Goal: Transaction & Acquisition: Purchase product/service

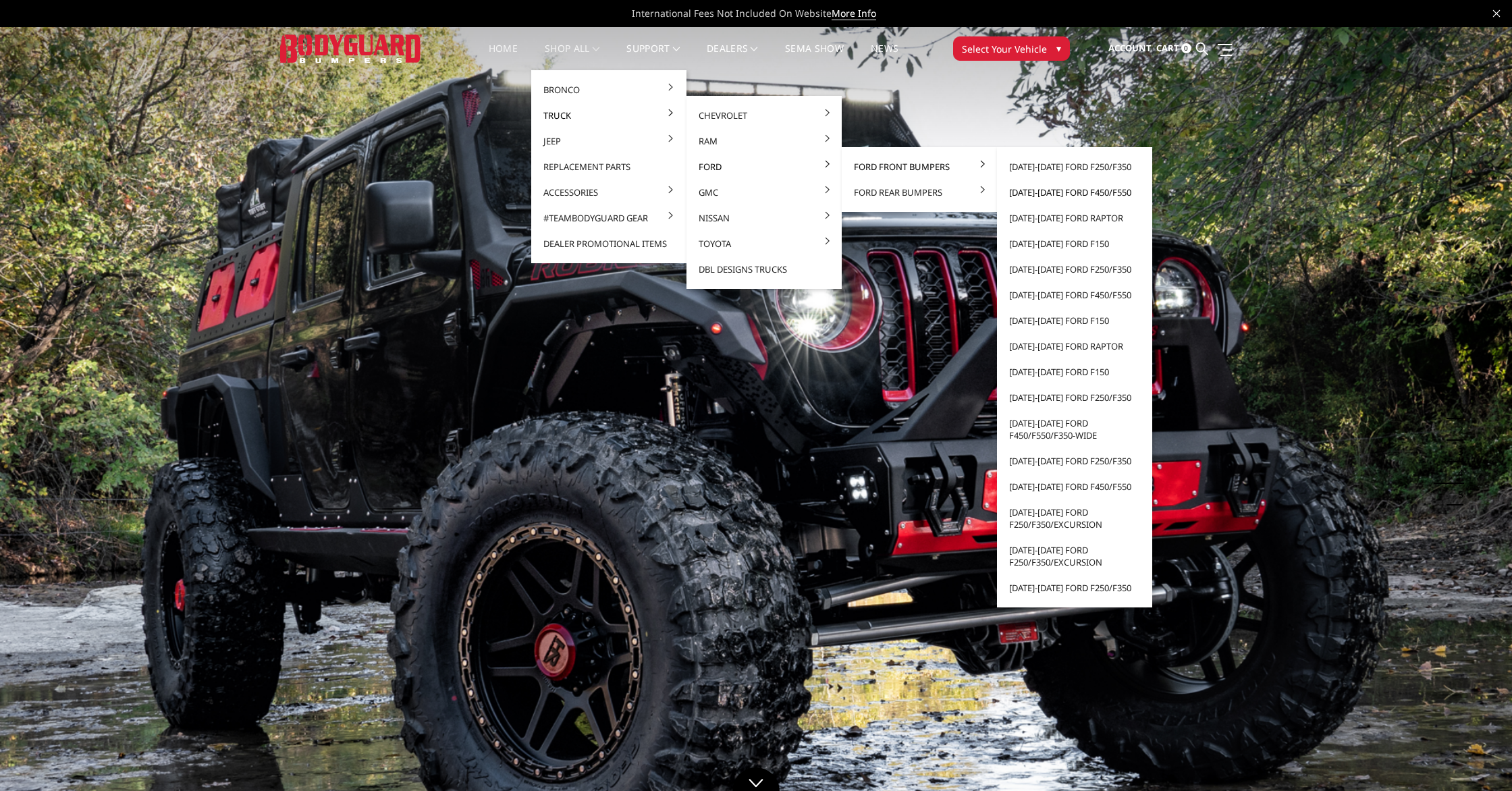
scroll to position [2, 0]
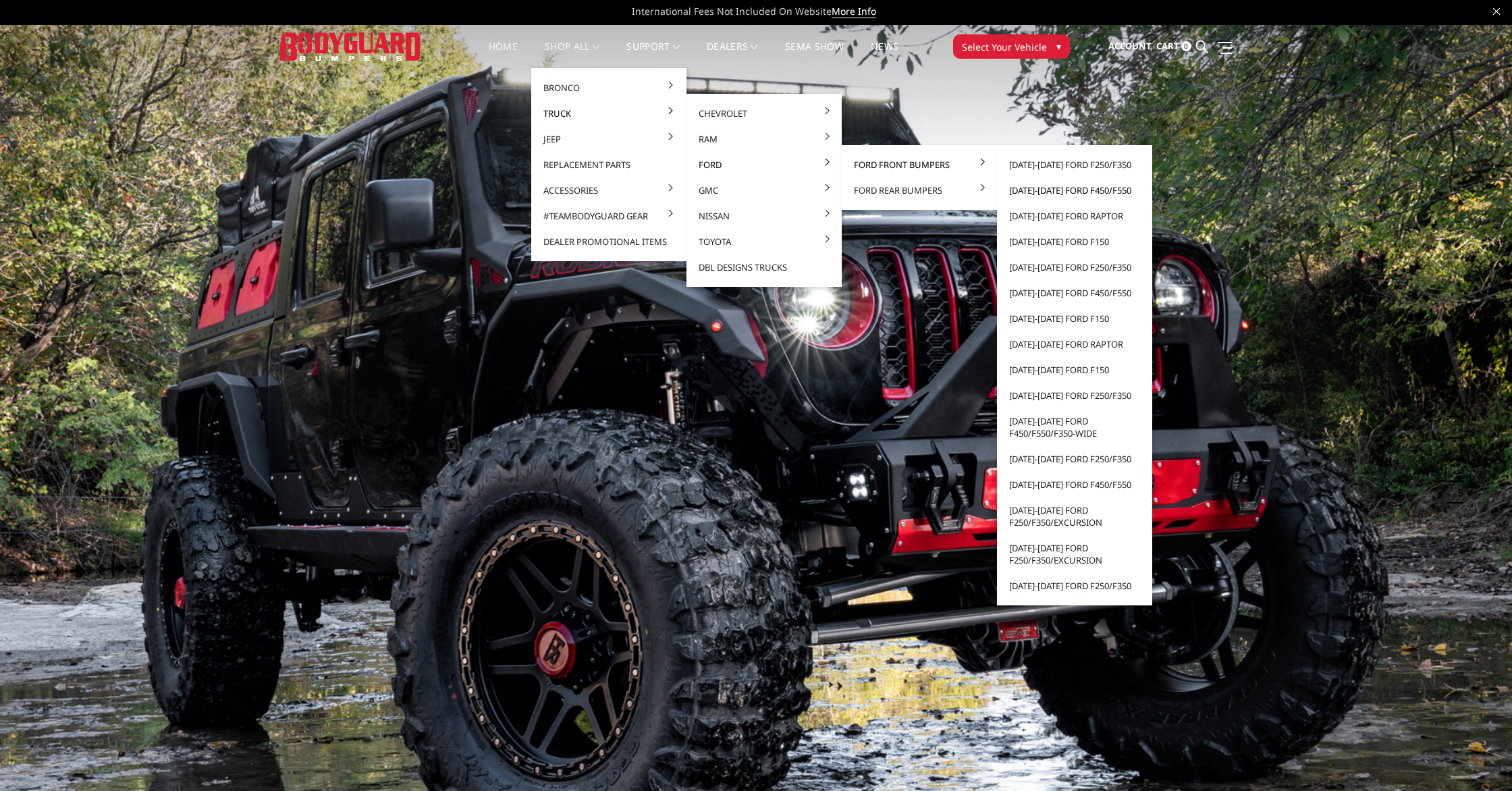
click at [1078, 190] on link "[DATE]-[DATE] Ford F450/F550" at bounding box center [1074, 190] width 145 height 26
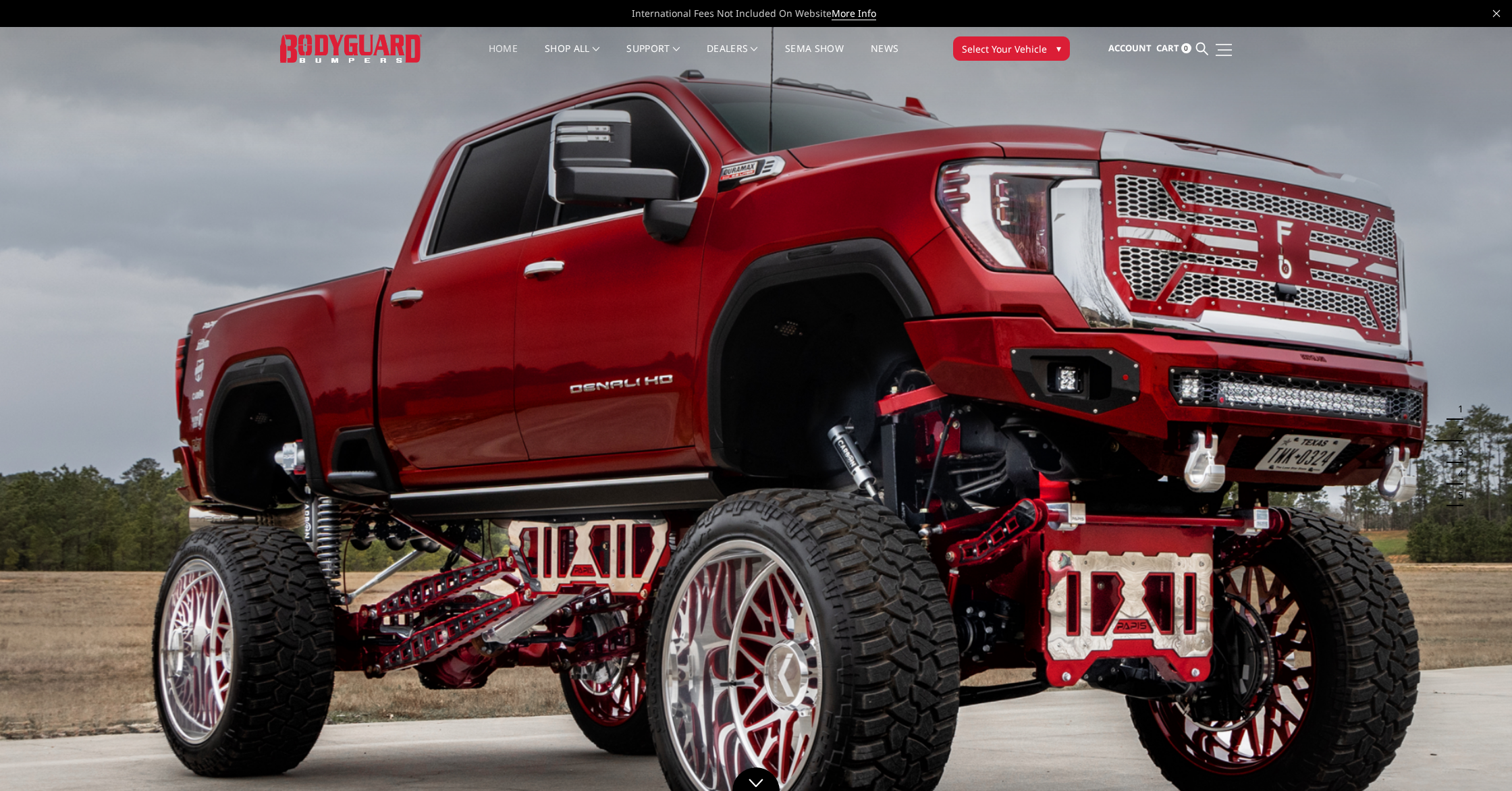
click at [1227, 44] on span at bounding box center [1224, 45] width 16 height 2
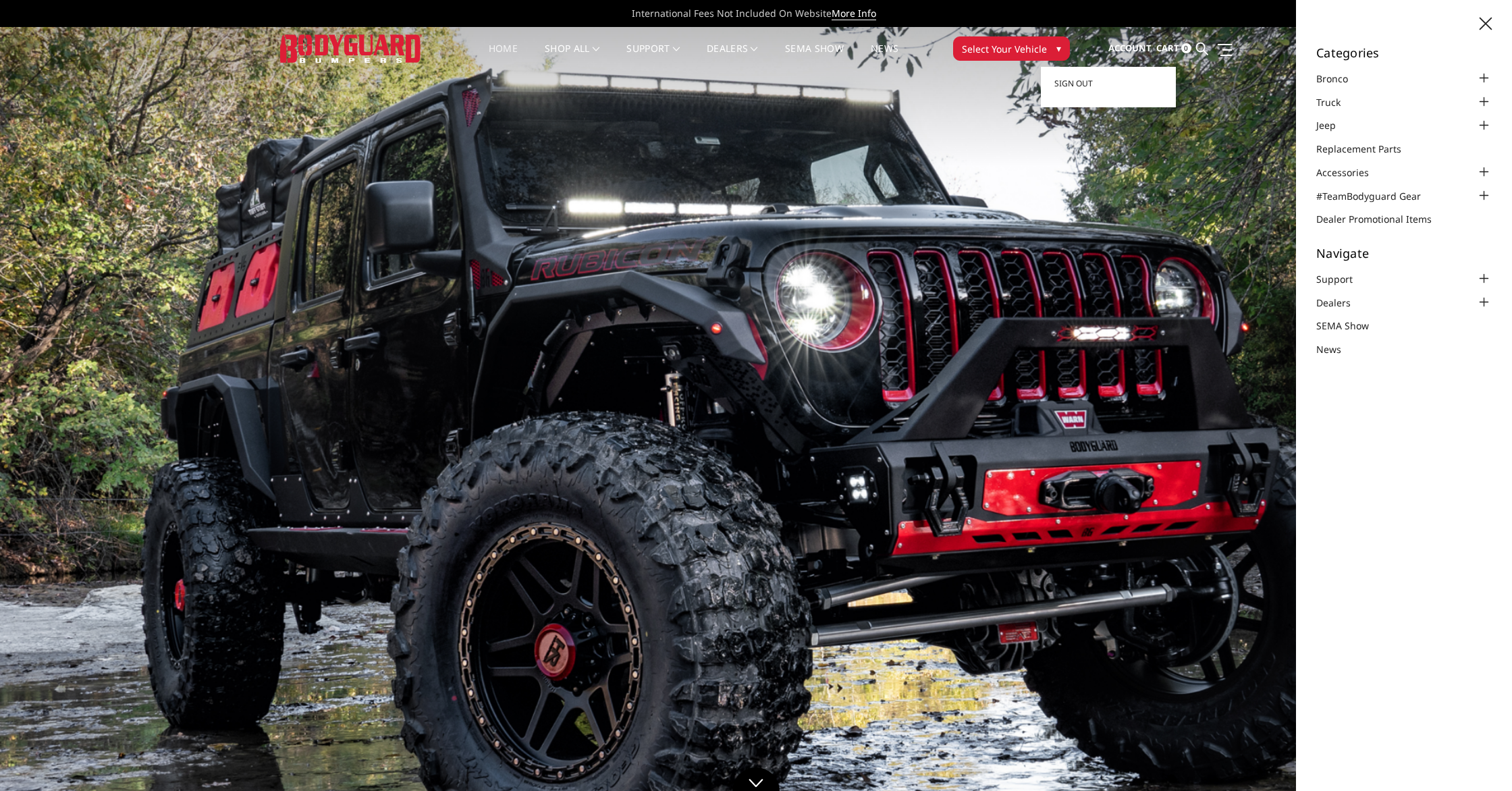
click at [1134, 52] on span "Account" at bounding box center [1130, 48] width 43 height 12
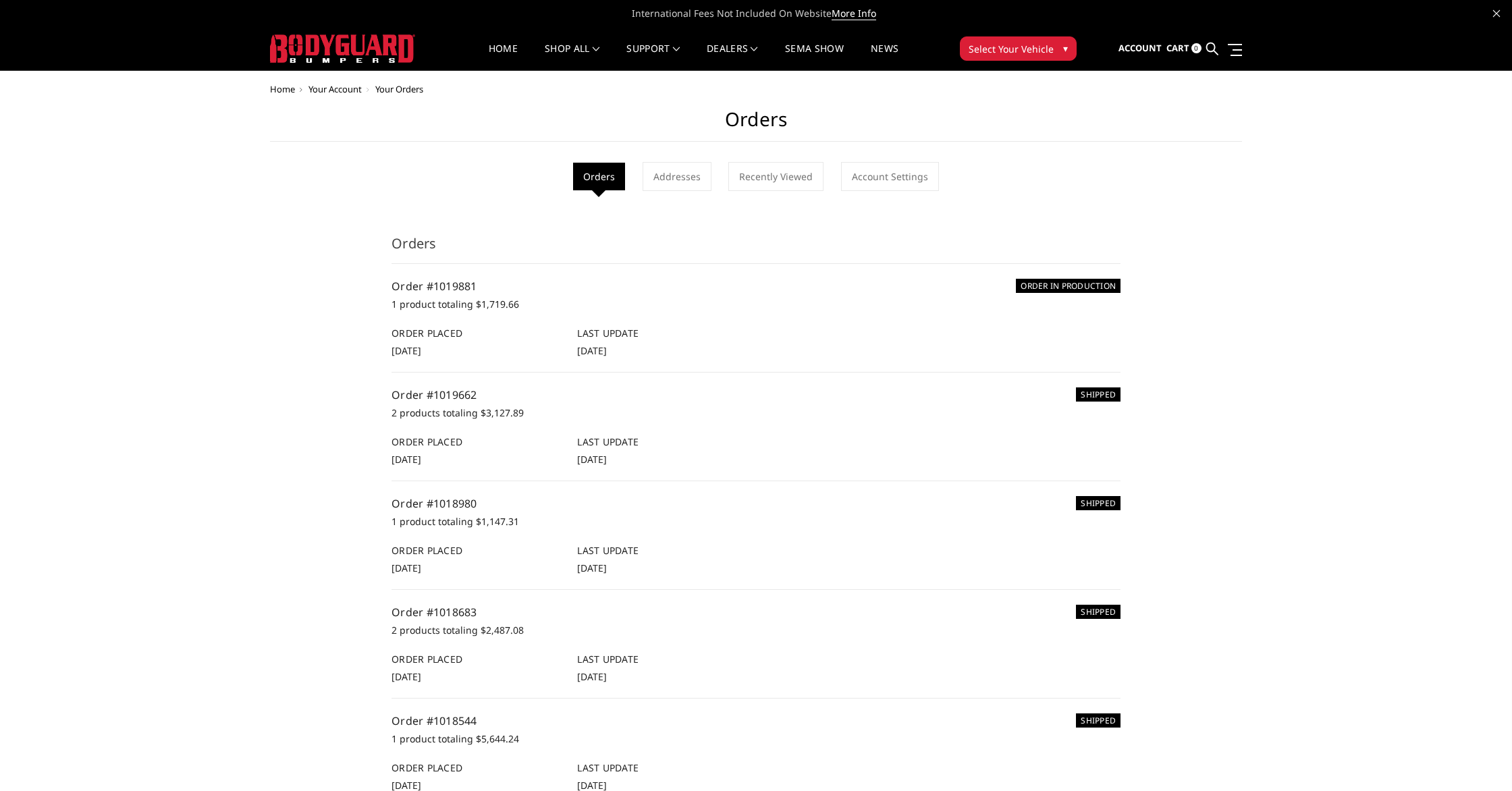
click at [458, 346] on div "Order Placed 28th Aug 2025" at bounding box center [477, 342] width 186 height 32
click at [455, 292] on link "Order #1019881" at bounding box center [434, 287] width 86 height 15
click at [456, 289] on link "Order #1019881" at bounding box center [434, 287] width 86 height 15
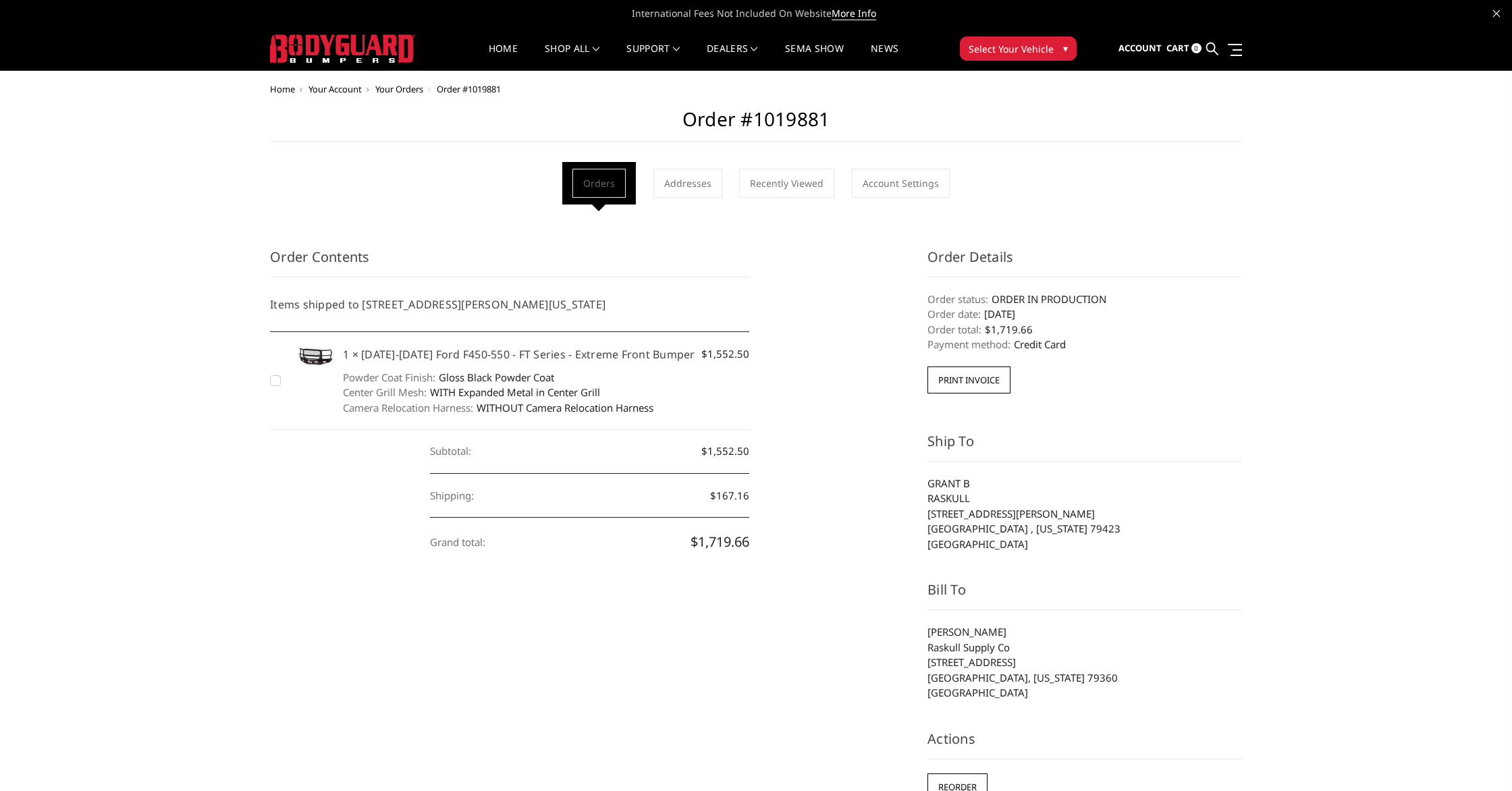
click at [525, 358] on h5 "1 × 2023-2025 Ford F450-550 - FT Series - Extreme Front Bumper" at bounding box center [546, 354] width 406 height 16
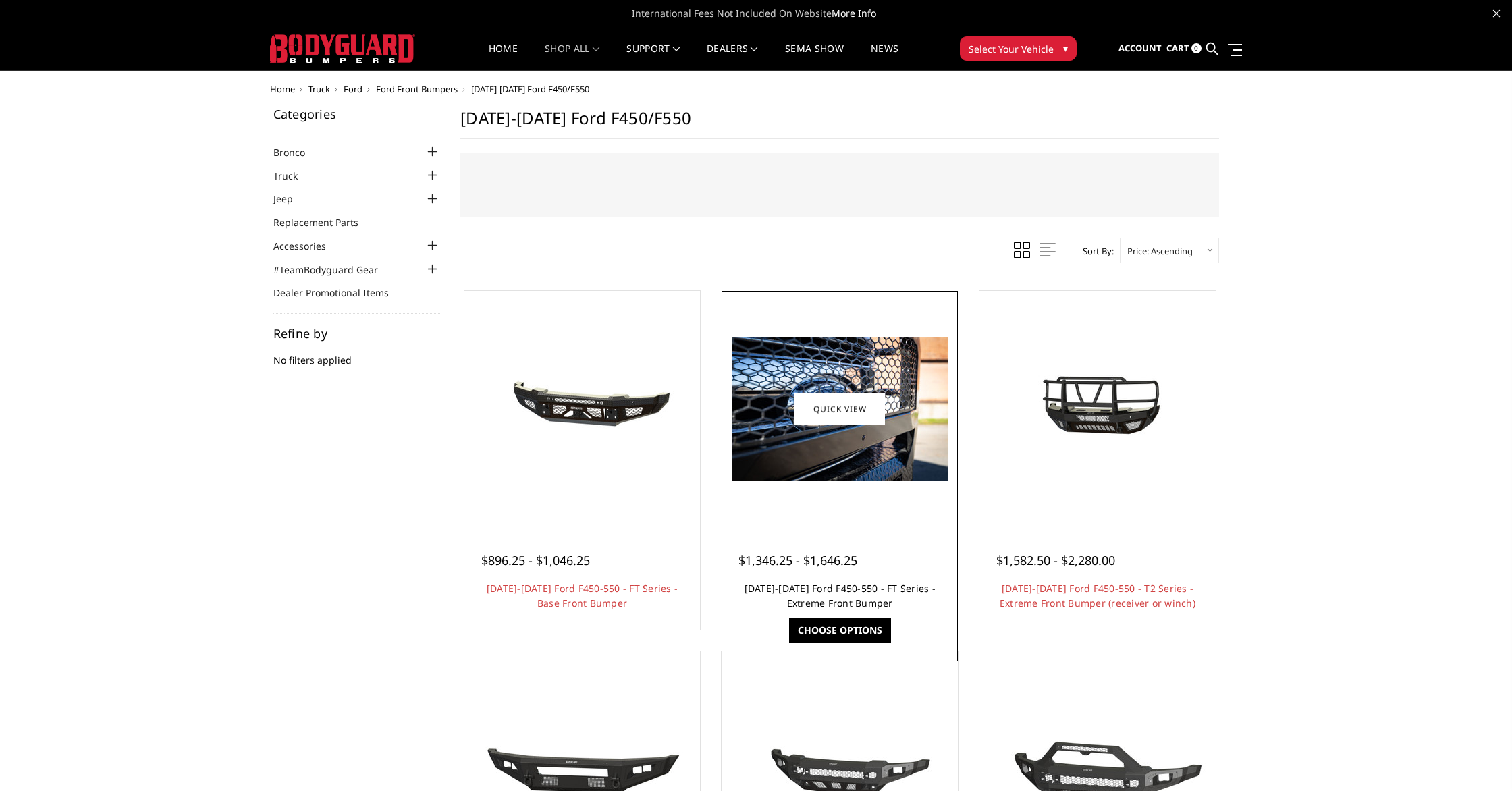
click at [880, 605] on link "[DATE]-[DATE] Ford F450-550 - FT Series - Extreme Front Bumper" at bounding box center [840, 595] width 191 height 28
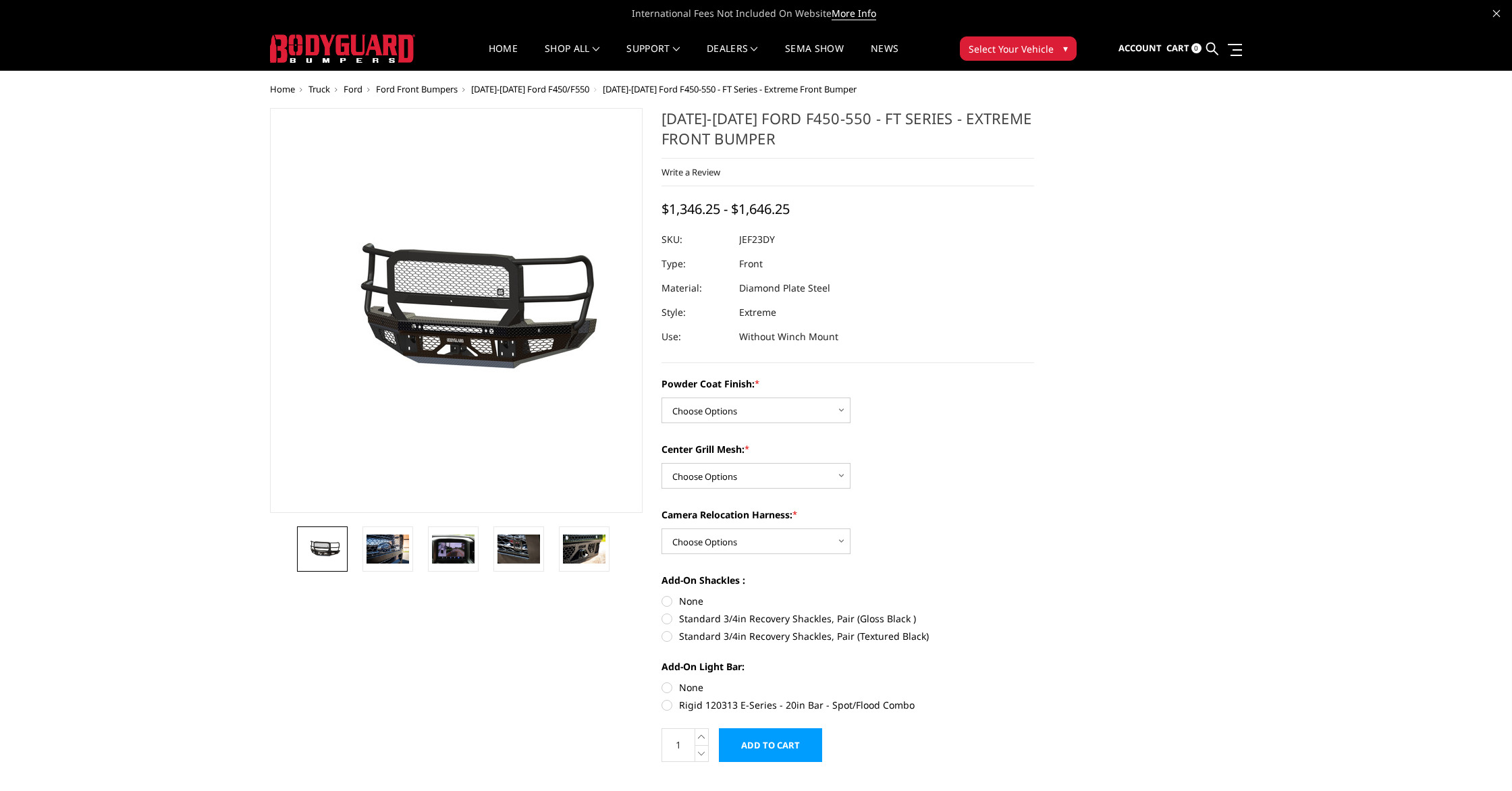
click at [740, 422] on div "Powder Coat Finish: * Choose Options Bare Metal Gloss Black Powder Coat Texture…" at bounding box center [848, 543] width 372 height 333
click at [742, 419] on select "Choose Options Bare Metal Gloss Black Powder Coat Textured Black Powder Coat" at bounding box center [756, 410] width 189 height 26
select select "3271"
click at [662, 397] on select "Choose Options Bare Metal Gloss Black Powder Coat Textured Black Powder Coat" at bounding box center [756, 410] width 189 height 26
click at [822, 487] on select "Choose Options WITH Expanded Metal in Center Grill WITHOUT Expanded Metal in Ce…" at bounding box center [756, 476] width 189 height 26
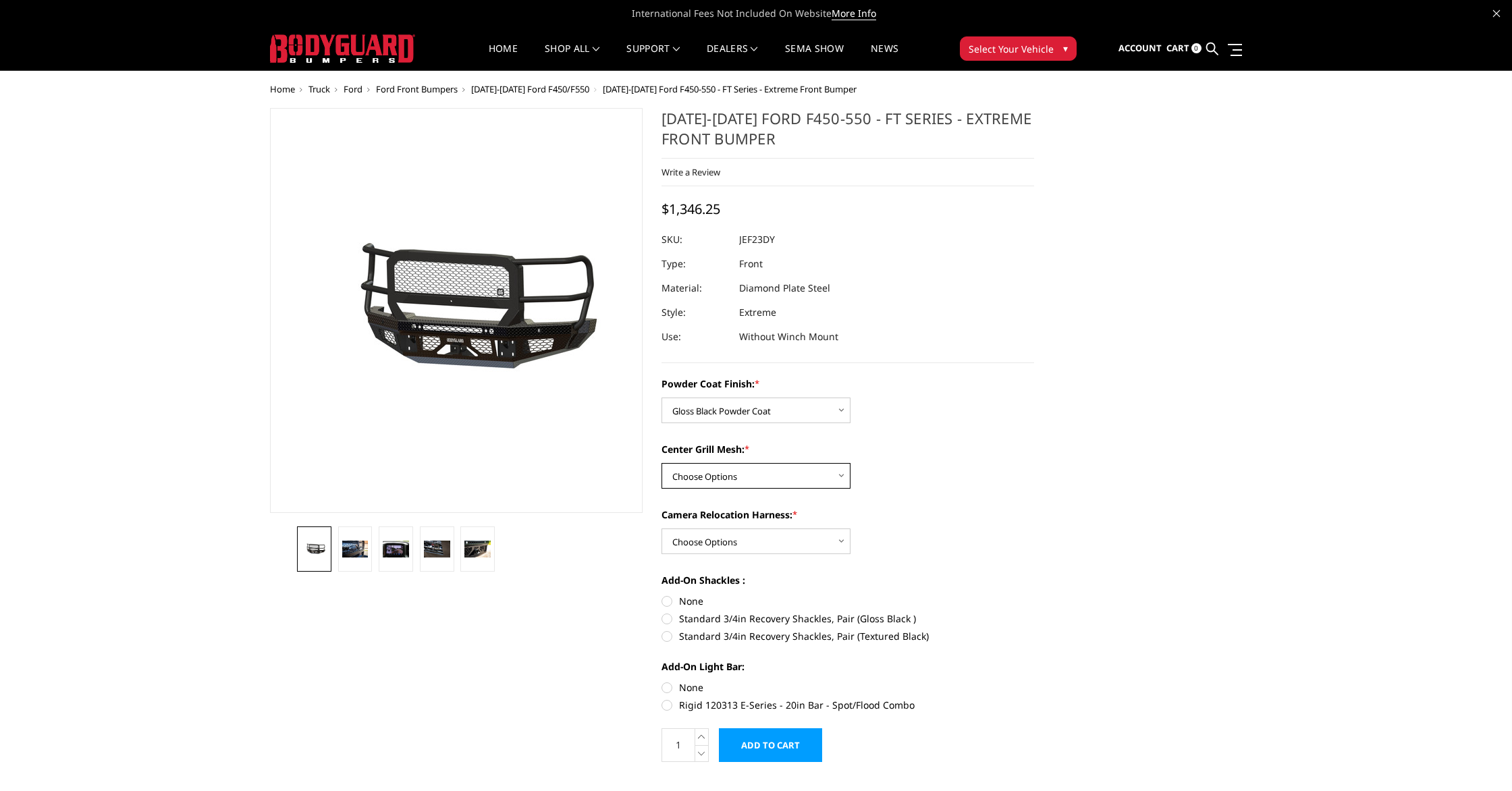
select select "3273"
click at [662, 463] on select "Choose Options WITH Expanded Metal in Center Grill WITHOUT Expanded Metal in Ce…" at bounding box center [756, 476] width 189 height 26
click at [817, 545] on select "Choose Options WITH Camera Relocation Harness WITHOUT Camera Relocation Harness" at bounding box center [756, 541] width 189 height 26
select select "3276"
click at [662, 529] on select "Choose Options WITH Camera Relocation Harness WITHOUT Camera Relocation Harness" at bounding box center [756, 541] width 189 height 26
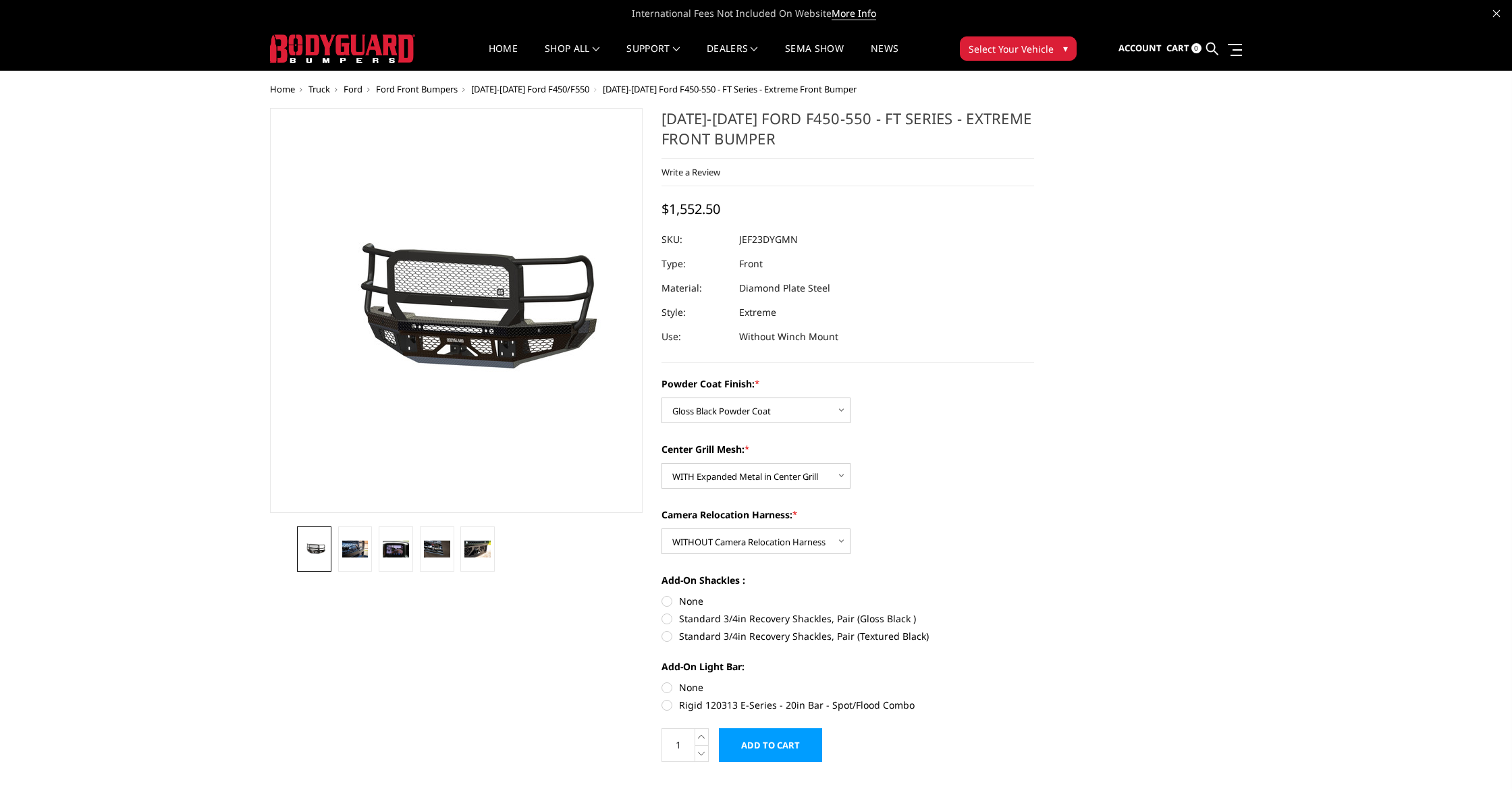
click at [680, 603] on label "None" at bounding box center [848, 601] width 372 height 14
click at [662, 595] on input "None" at bounding box center [662, 595] width 1 height 1
radio input "true"
click at [689, 688] on label "None" at bounding box center [848, 687] width 372 height 14
click at [662, 681] on input "None" at bounding box center [662, 680] width 1 height 1
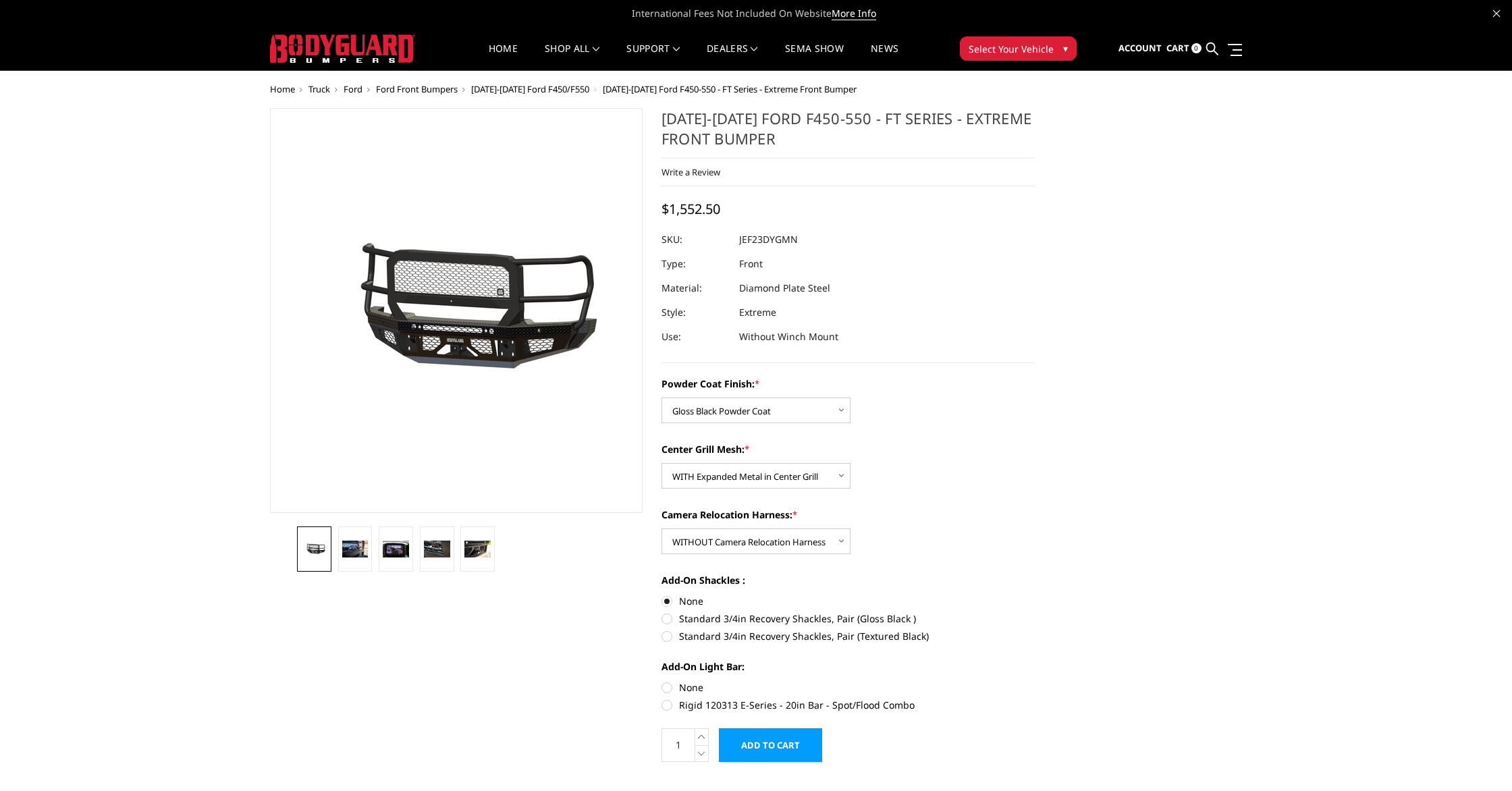
radio input "true"
drag, startPoint x: 738, startPoint y: 237, endPoint x: 803, endPoint y: 246, distance: 65.6
click at [801, 248] on div at bounding box center [848, 240] width 372 height 24
drag, startPoint x: 800, startPoint y: 242, endPoint x: 737, endPoint y: 240, distance: 63.0
click at [737, 240] on div at bounding box center [848, 240] width 372 height 24
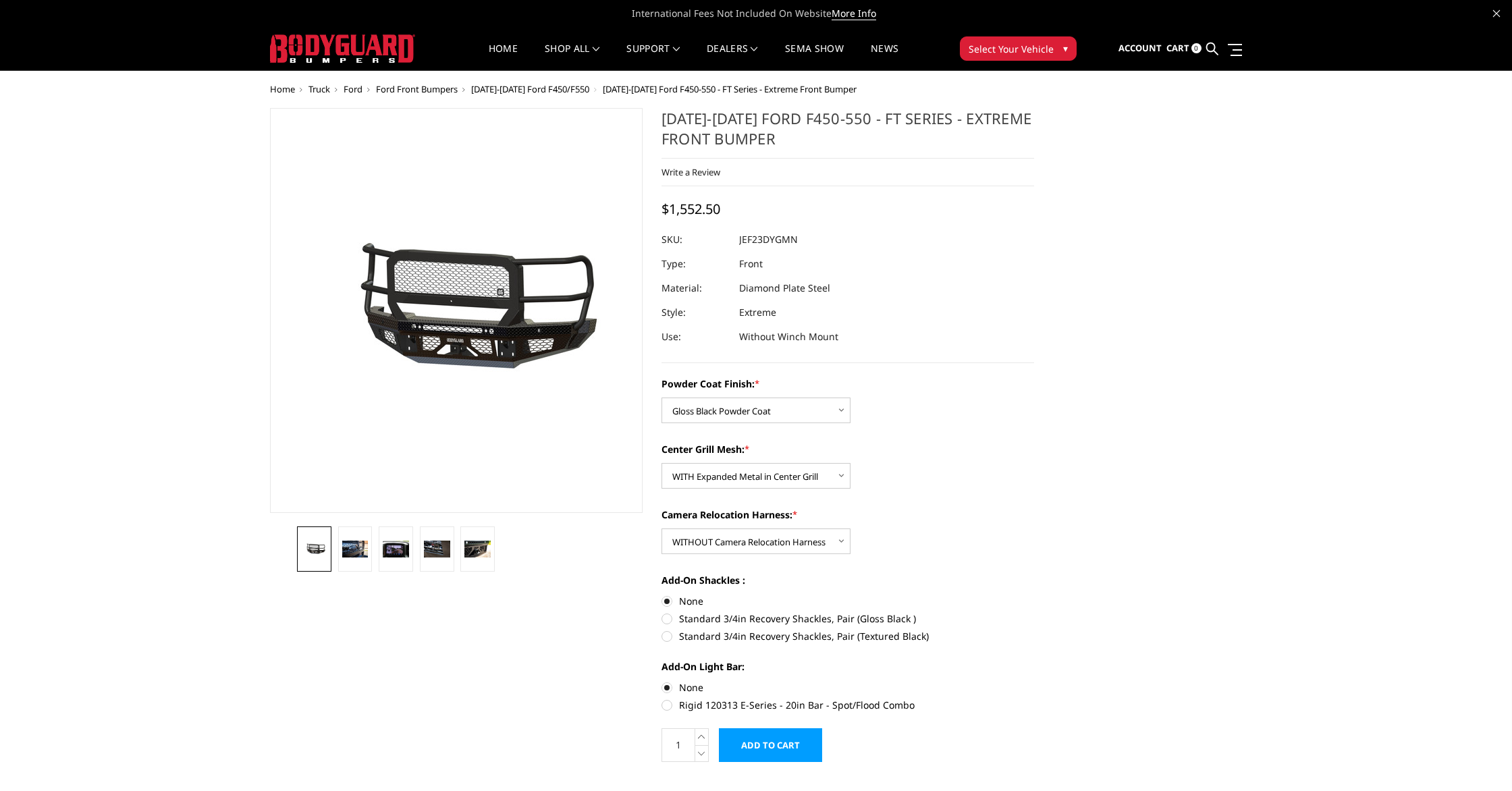
drag, startPoint x: 737, startPoint y: 240, endPoint x: 791, endPoint y: 244, distance: 54.1
click at [791, 245] on dl "SKU: JEF23DYGMN UPC: Type: Front Material: Diamond Plate Steel Style: Extreme U…" at bounding box center [848, 288] width 372 height 121
click at [789, 242] on dd "JEF23DYGMN" at bounding box center [768, 240] width 58 height 24
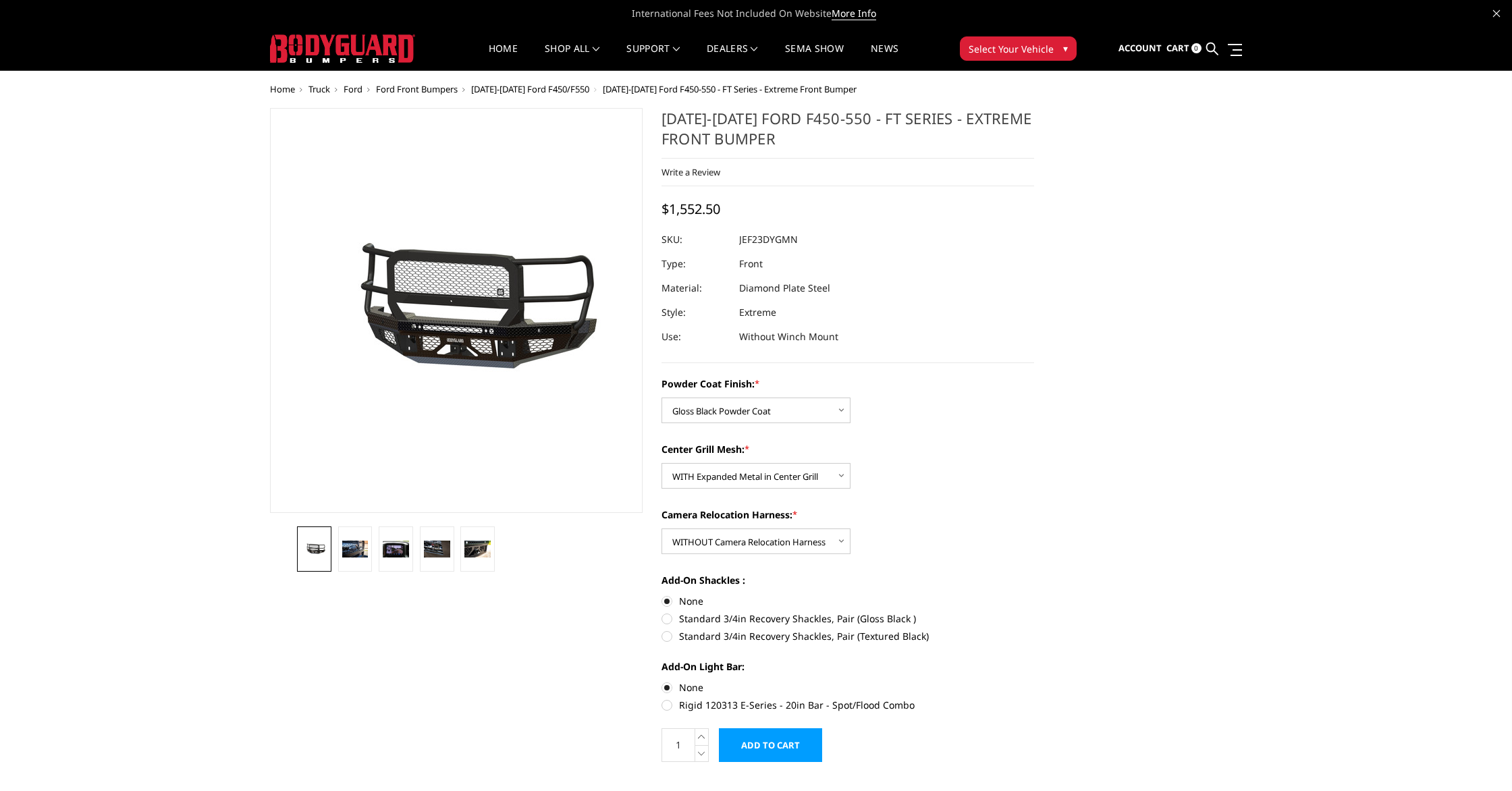
click at [754, 243] on dd "JEF23DYGMN" at bounding box center [768, 240] width 58 height 24
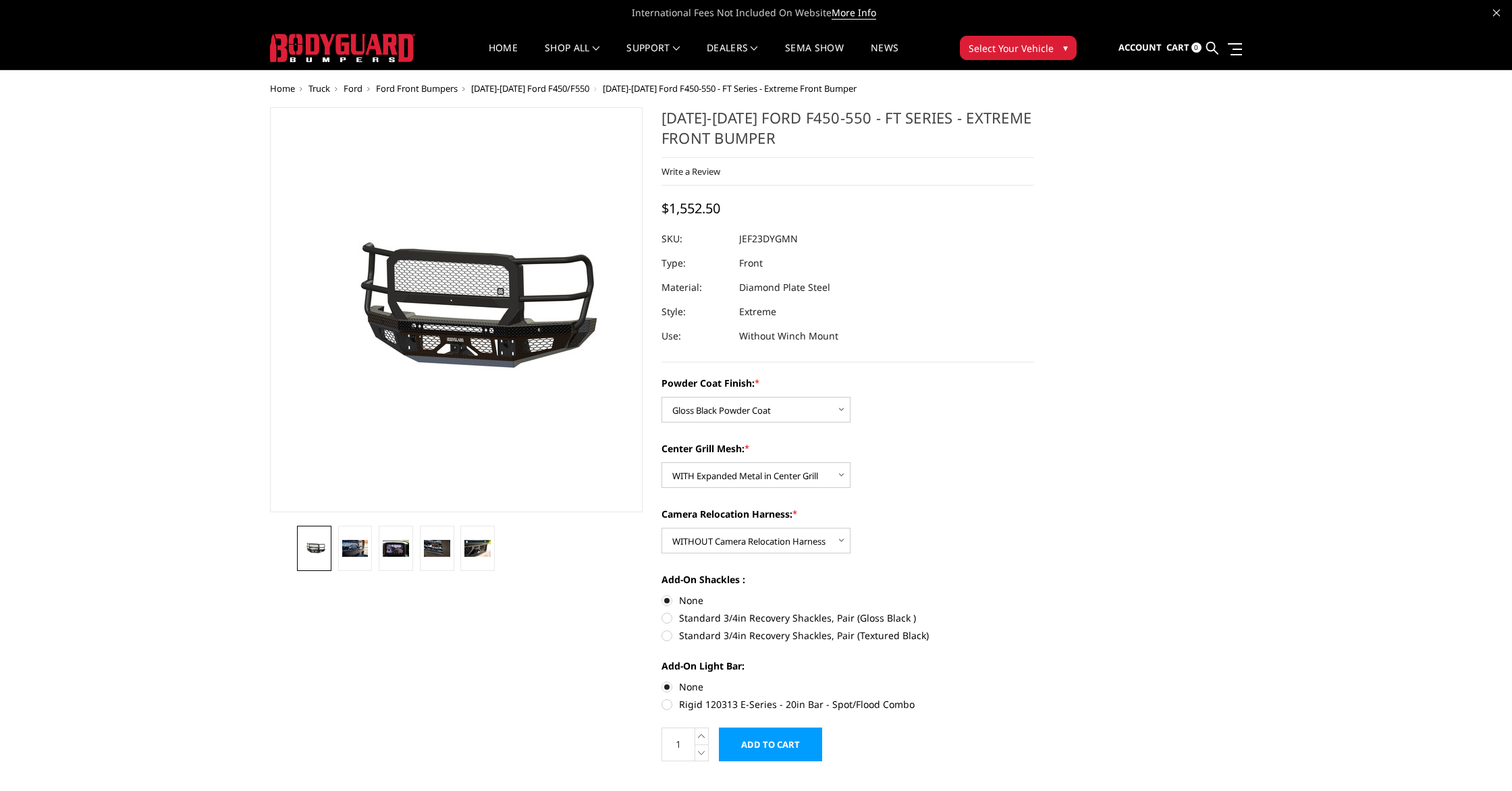
drag, startPoint x: 871, startPoint y: 121, endPoint x: 849, endPoint y: 118, distance: 22.2
click at [848, 119] on h1 "[DATE]-[DATE] Ford F450-550 - FT Series - Extreme Front Bumper" at bounding box center [848, 133] width 372 height 51
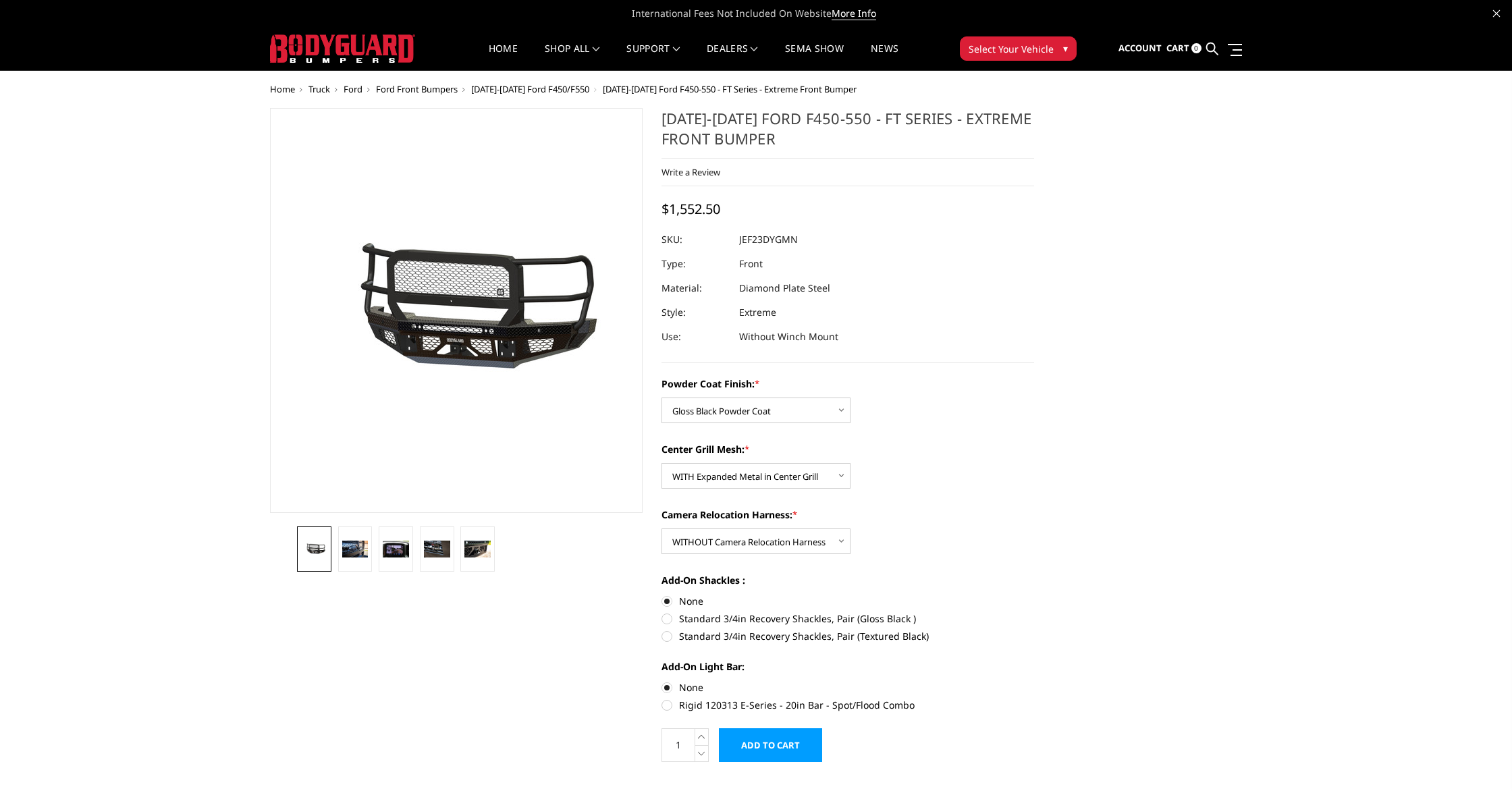
click at [860, 116] on h1 "[DATE]-[DATE] Ford F450-550 - FT Series - Extreme Front Bumper" at bounding box center [848, 133] width 372 height 51
